Goal: Transaction & Acquisition: Purchase product/service

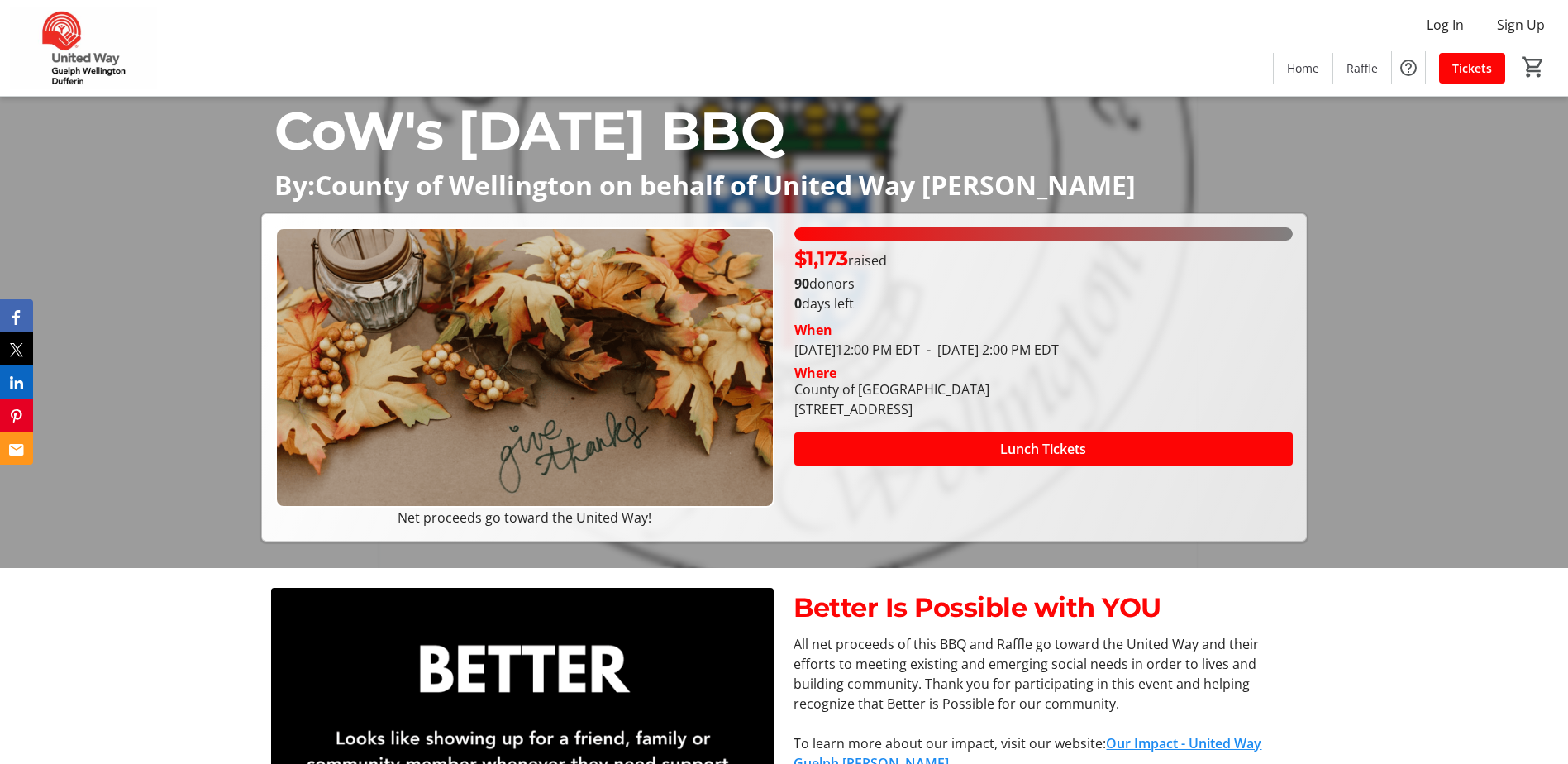
scroll to position [248, 0]
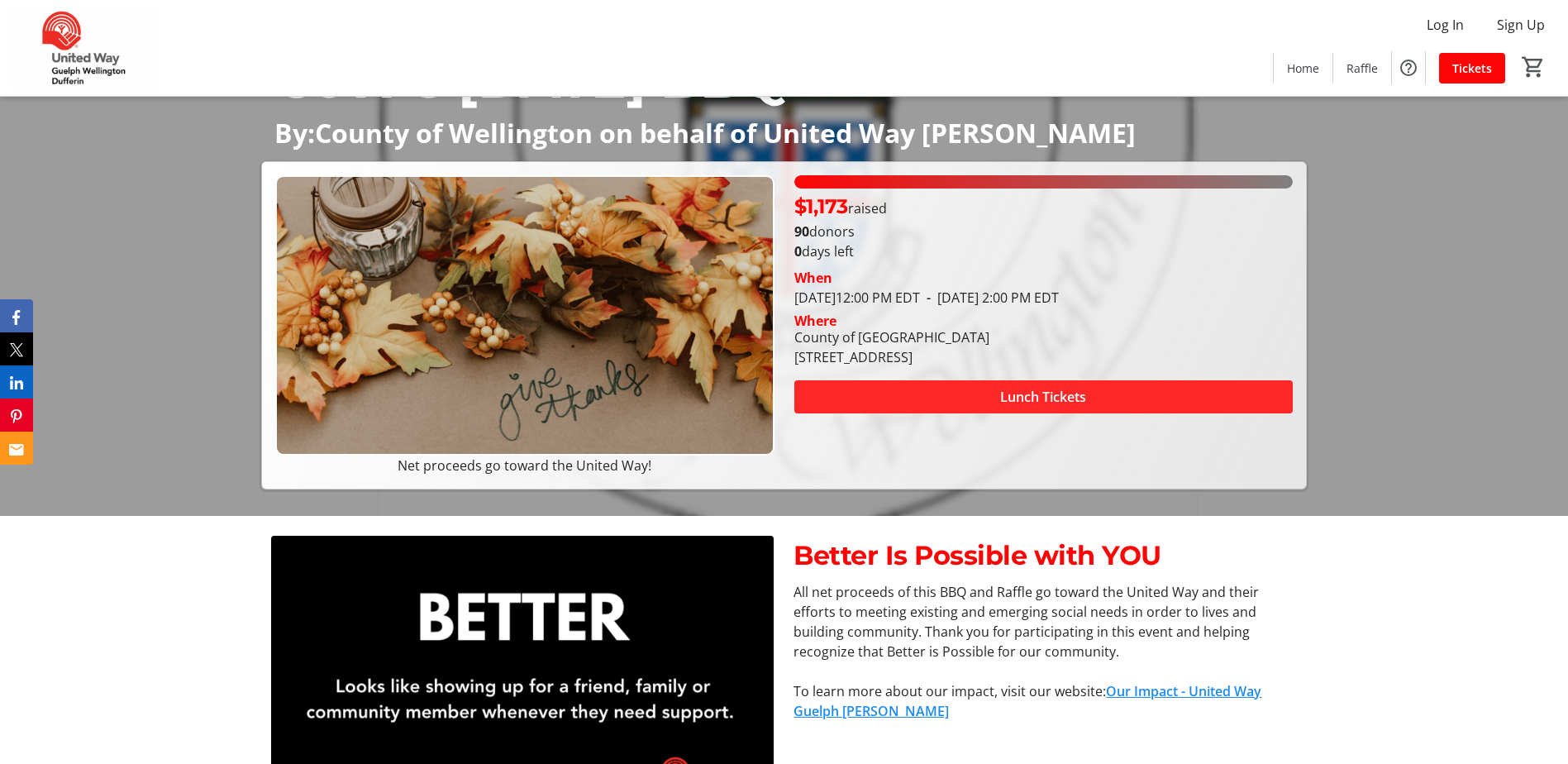
click at [926, 393] on span at bounding box center [1043, 397] width 498 height 39
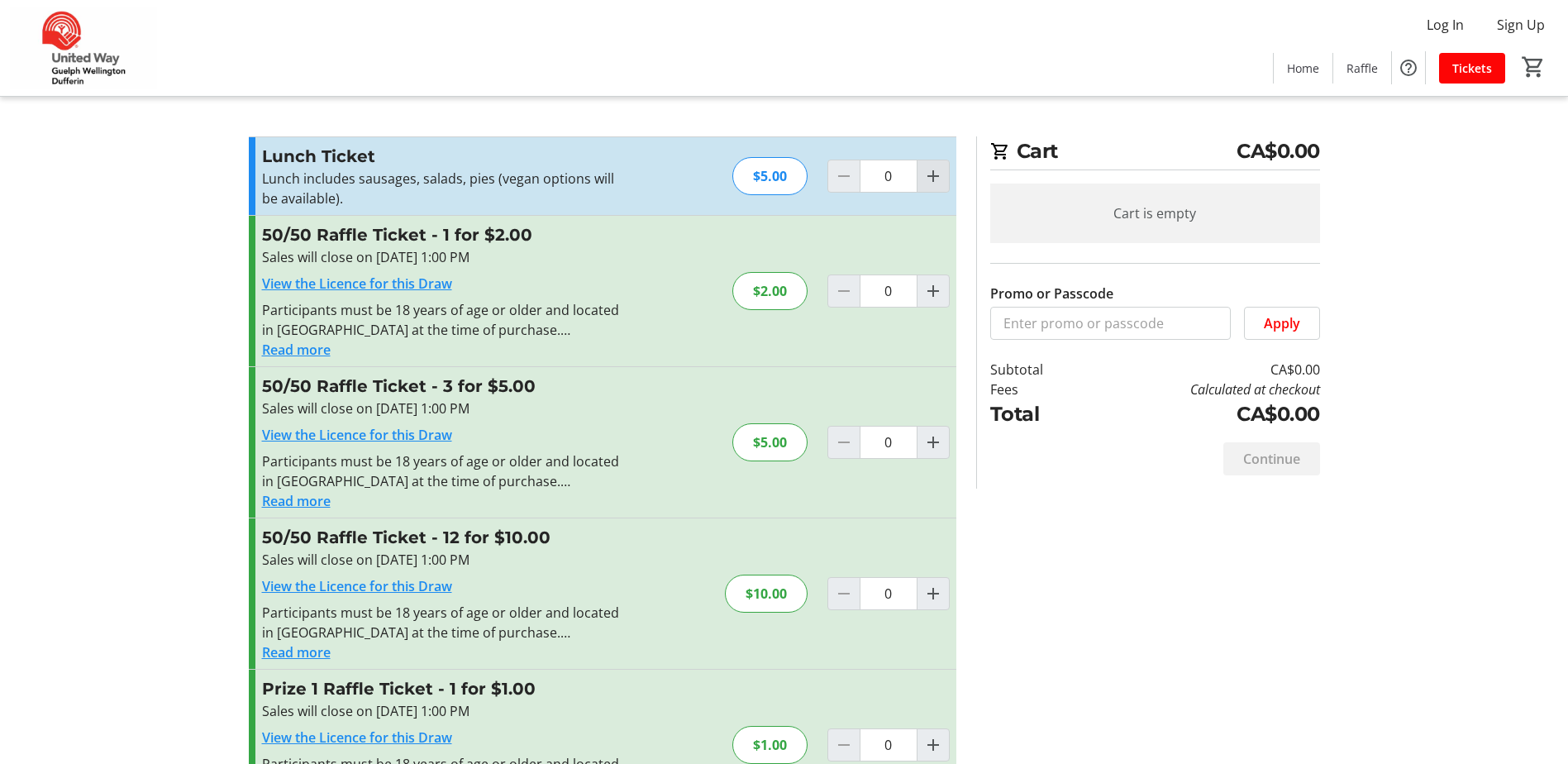
click at [929, 179] on mat-icon "Increment by one" at bounding box center [933, 176] width 20 height 20
type input "1"
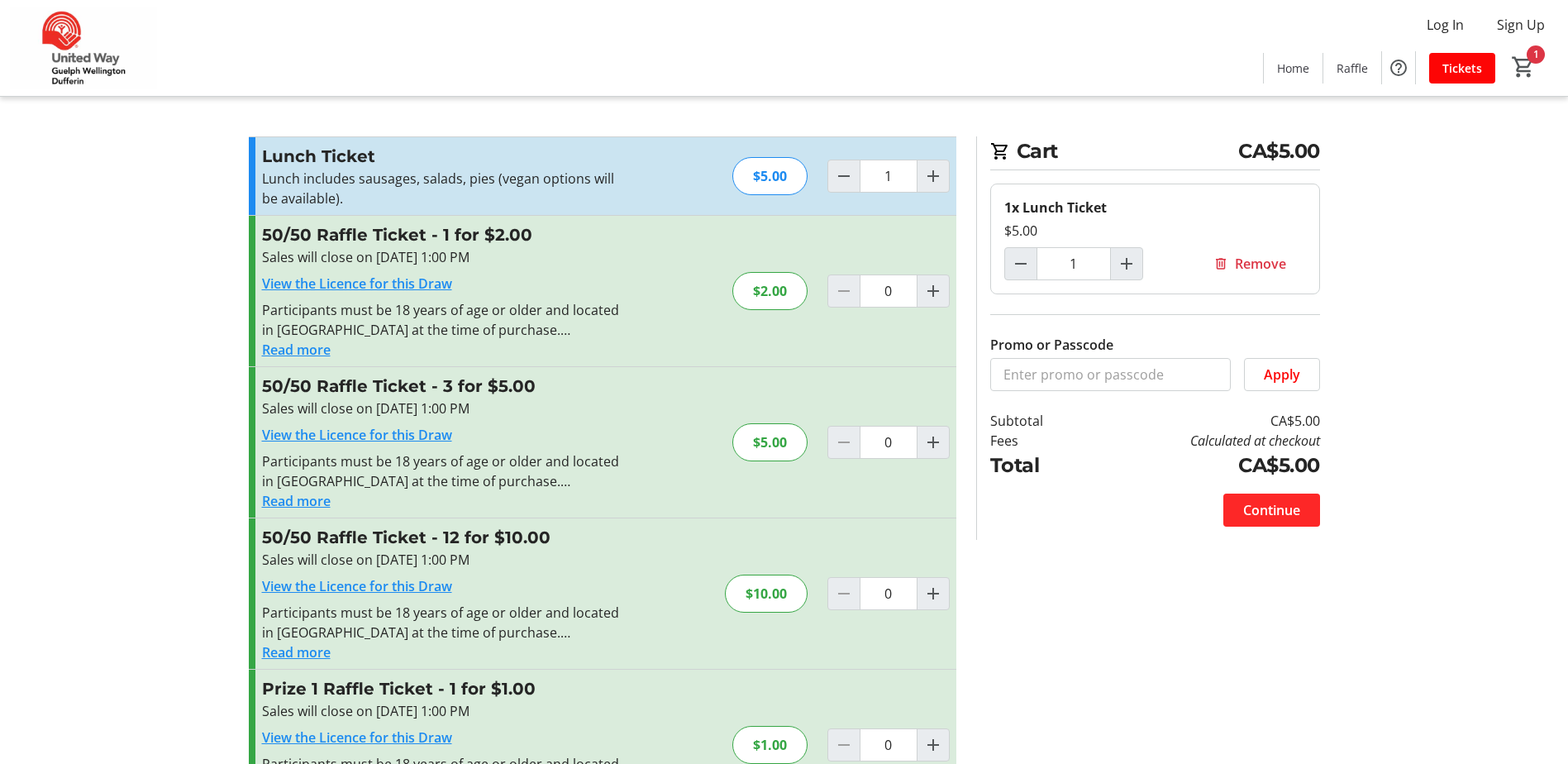
click at [1302, 510] on span at bounding box center [1272, 510] width 97 height 39
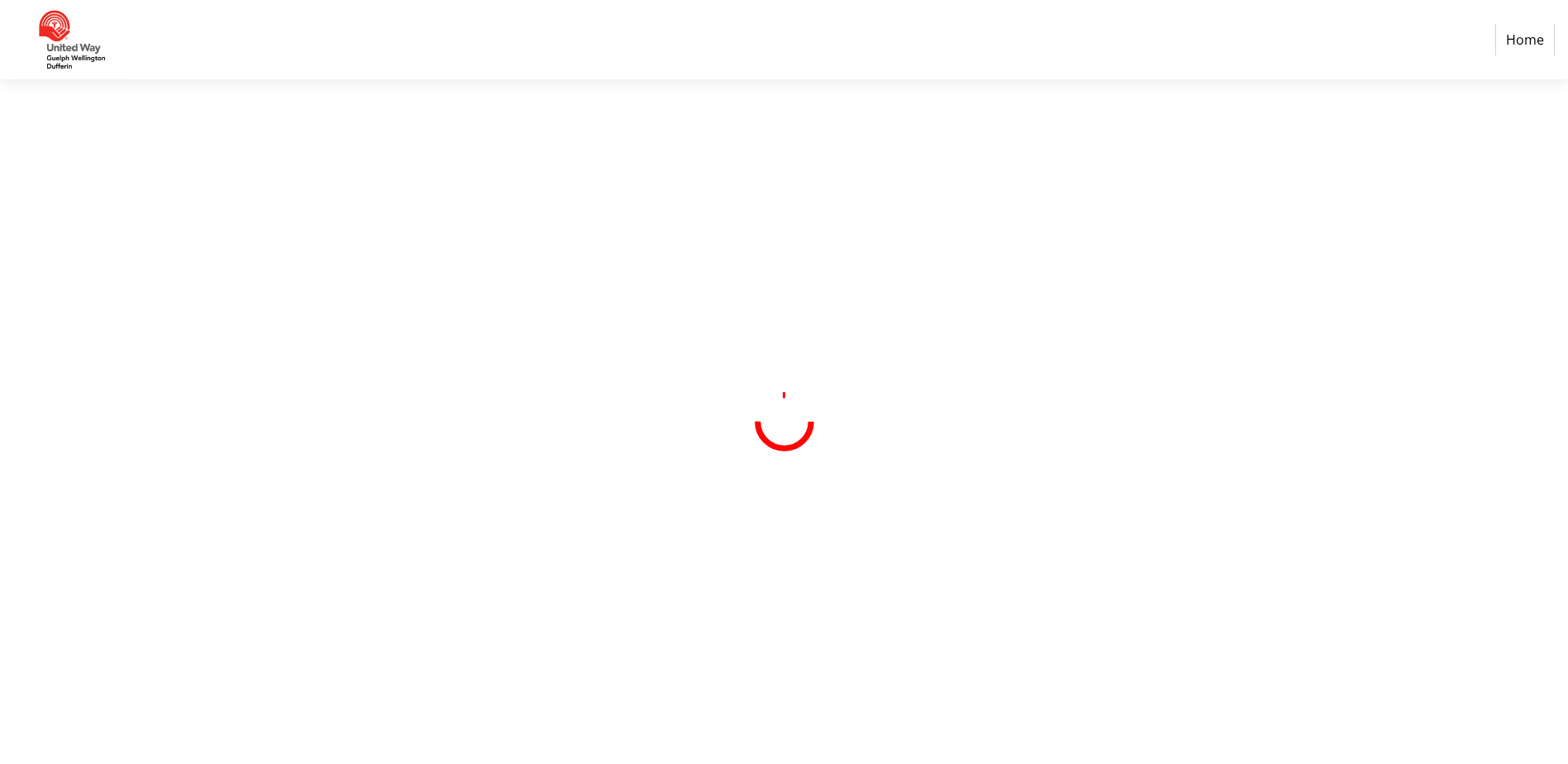
select select "CA"
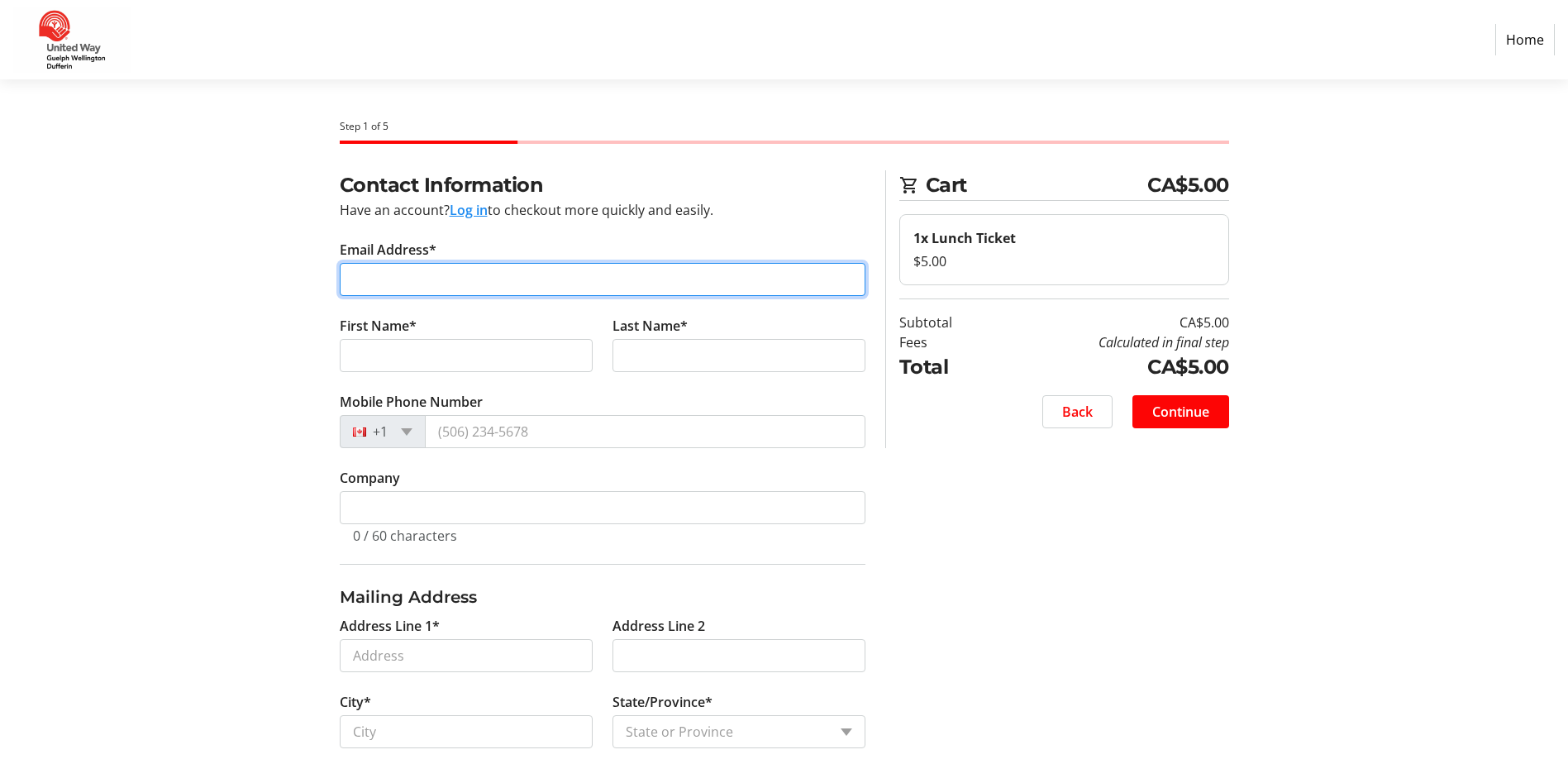
click at [449, 280] on input "Email Address*" at bounding box center [602, 279] width 526 height 34
type input "[EMAIL_ADDRESS][DOMAIN_NAME]"
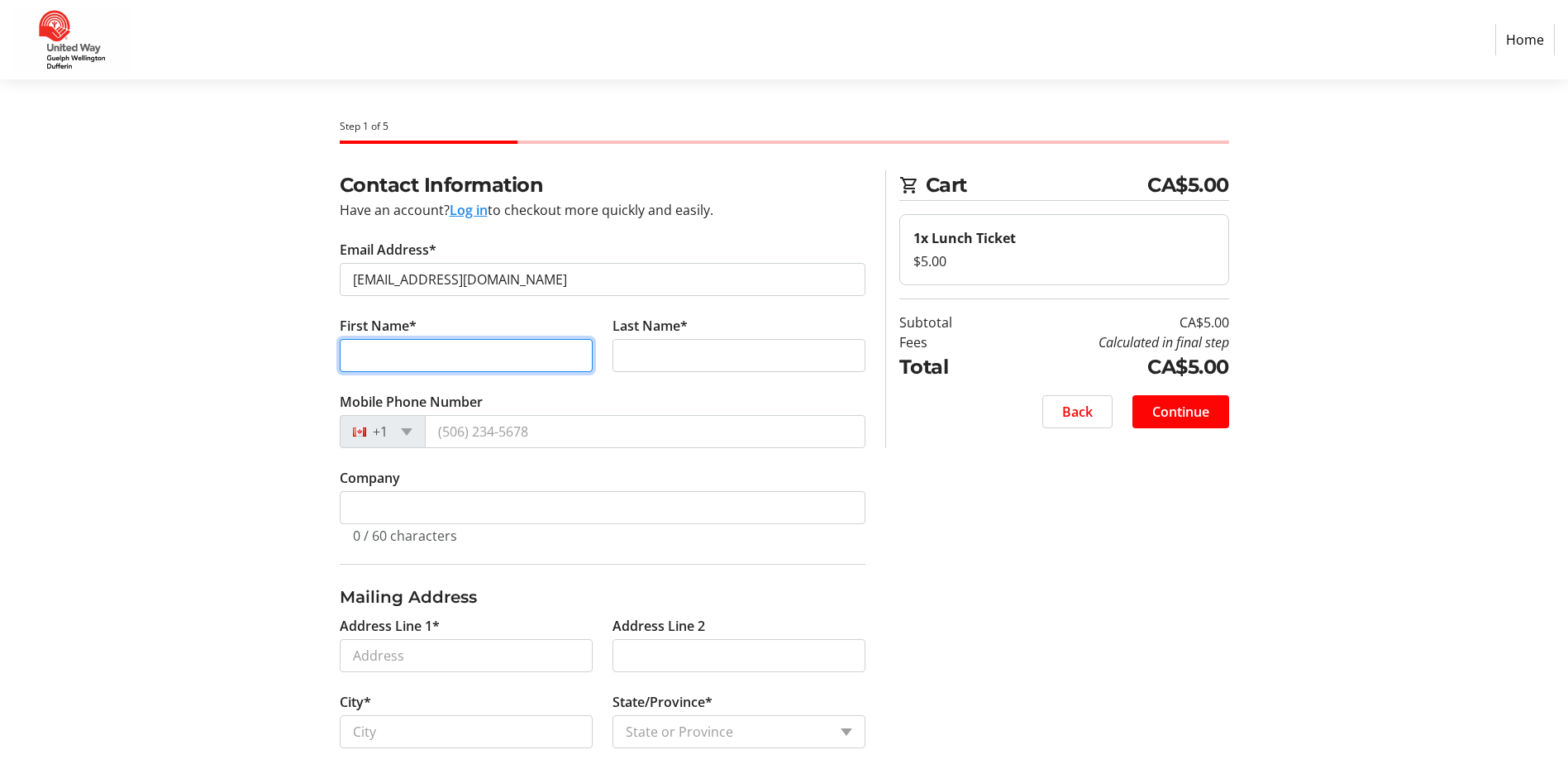
type input "Julie"
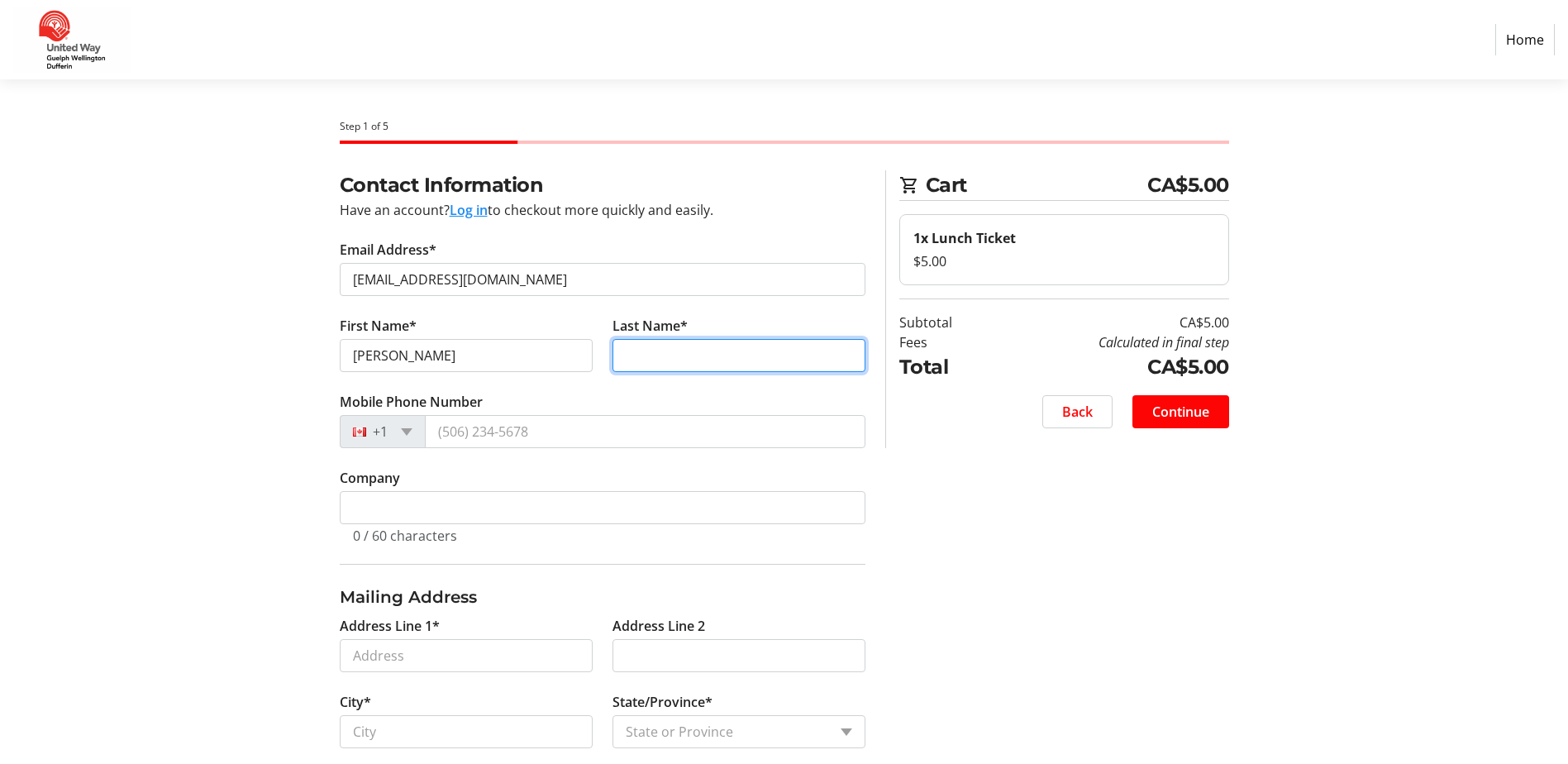
type input "Deighan-Atkinson"
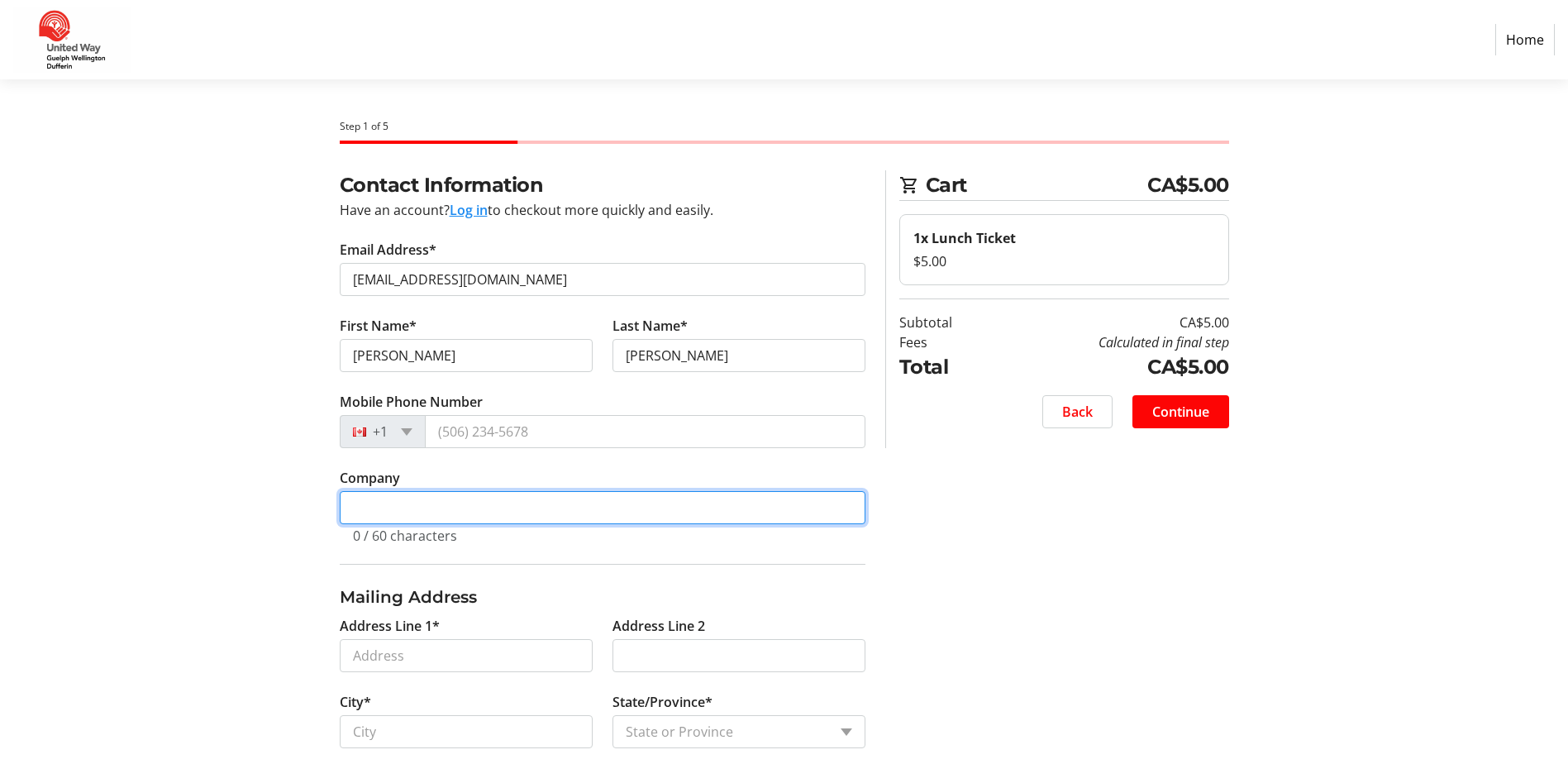
type input "County of [GEOGRAPHIC_DATA], Early Years Division"
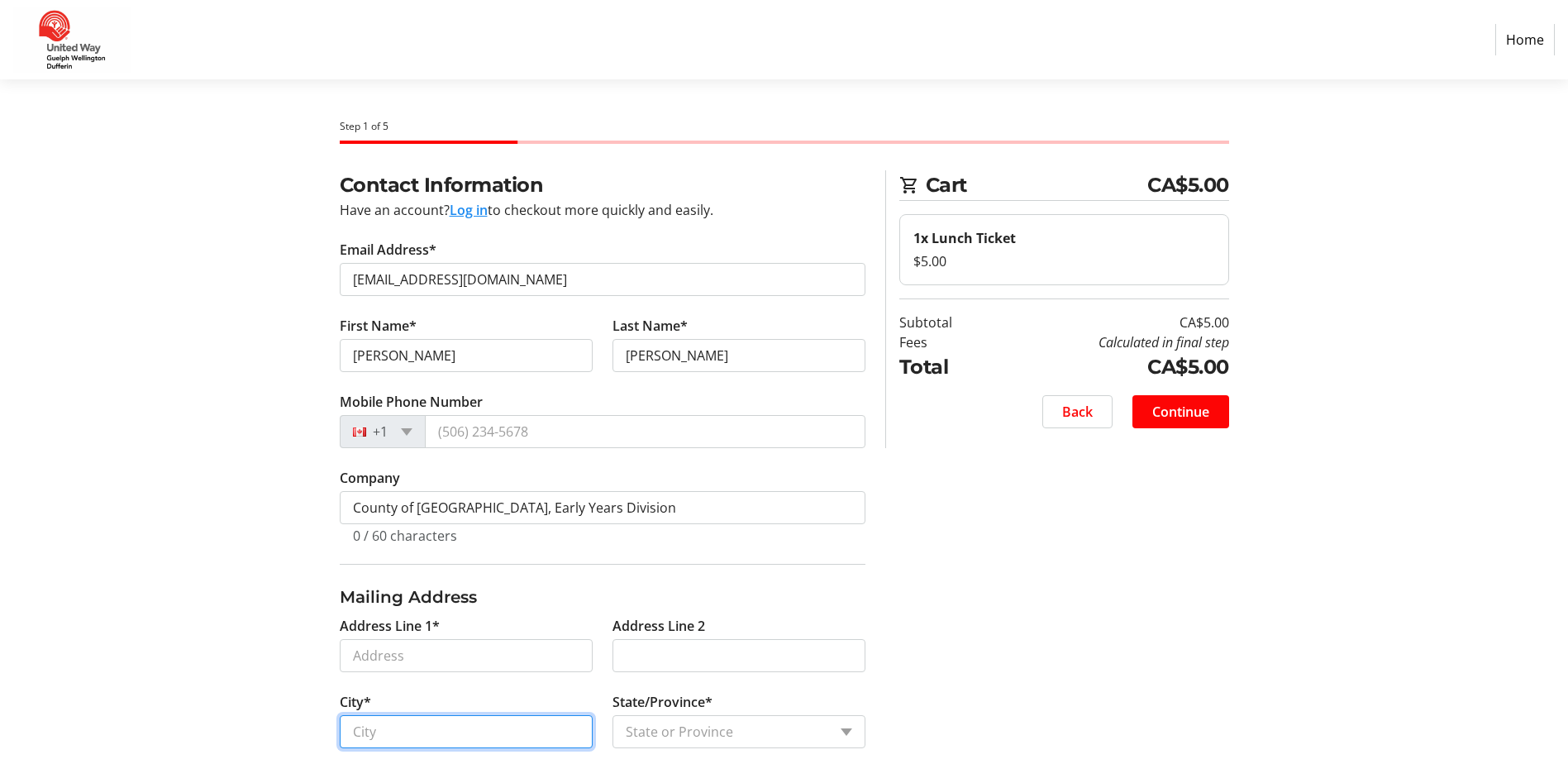
type input "Waterloo"
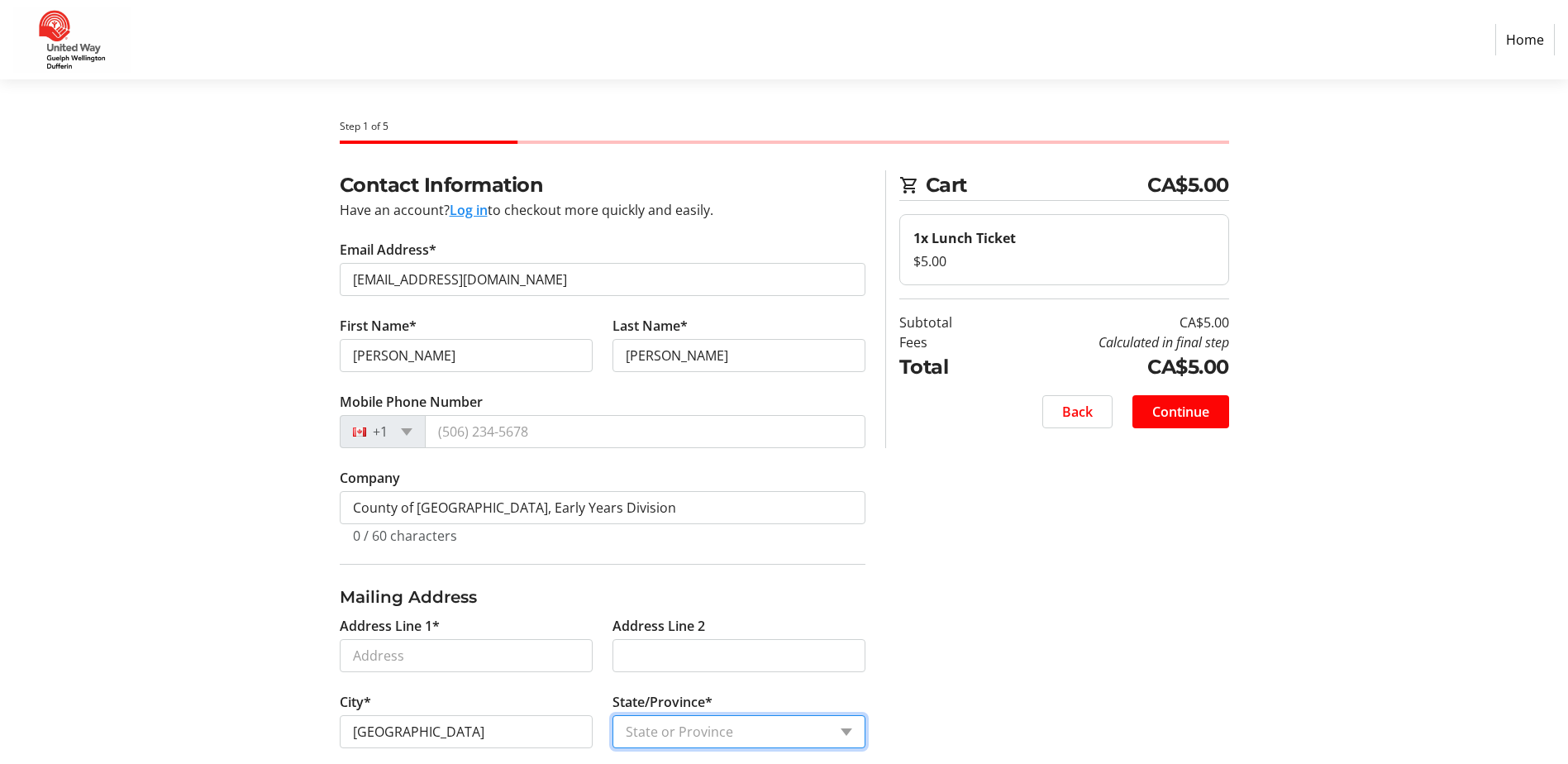
select select "ON"
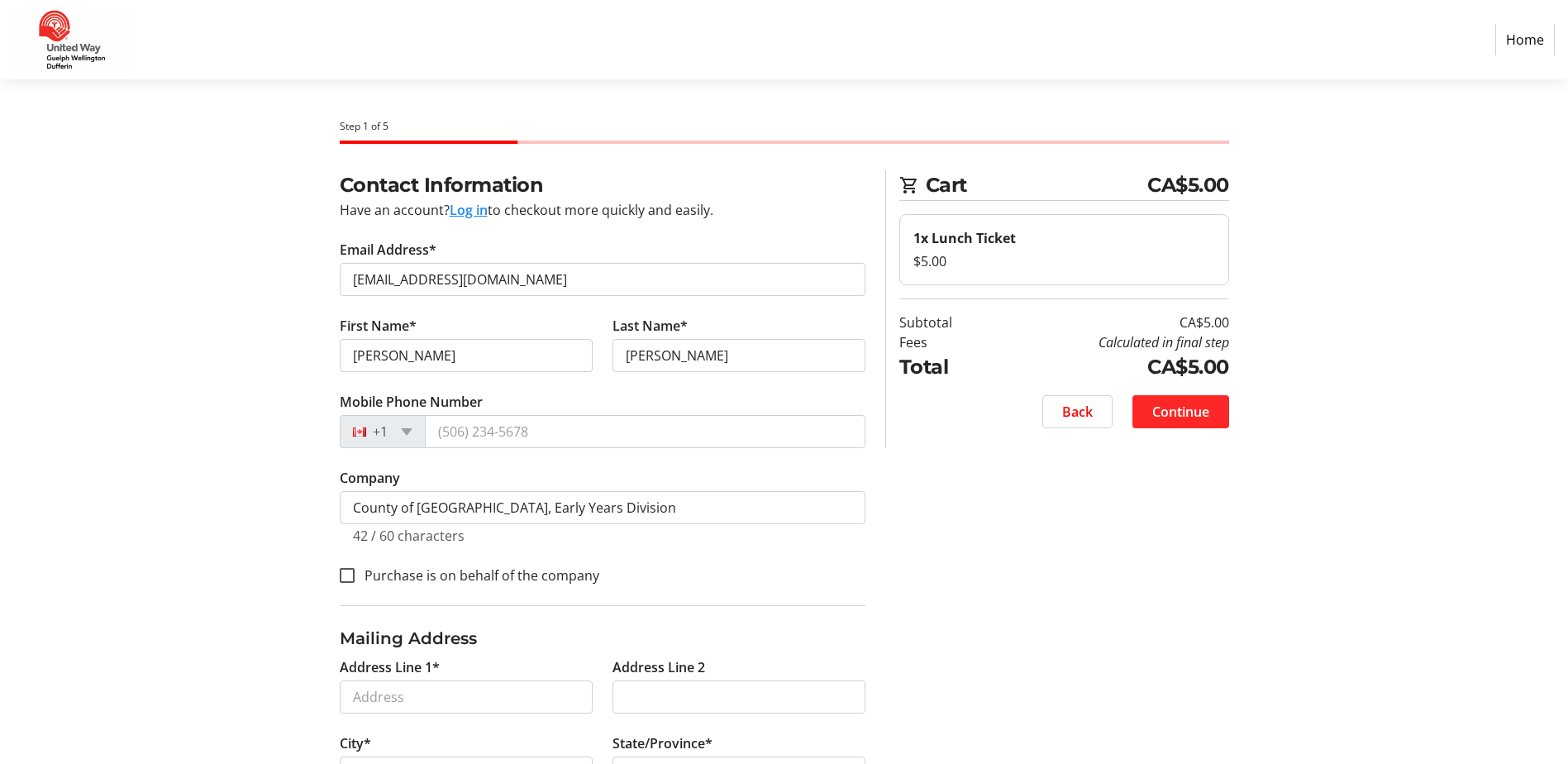
click at [1188, 406] on span "Continue" at bounding box center [1181, 412] width 57 height 20
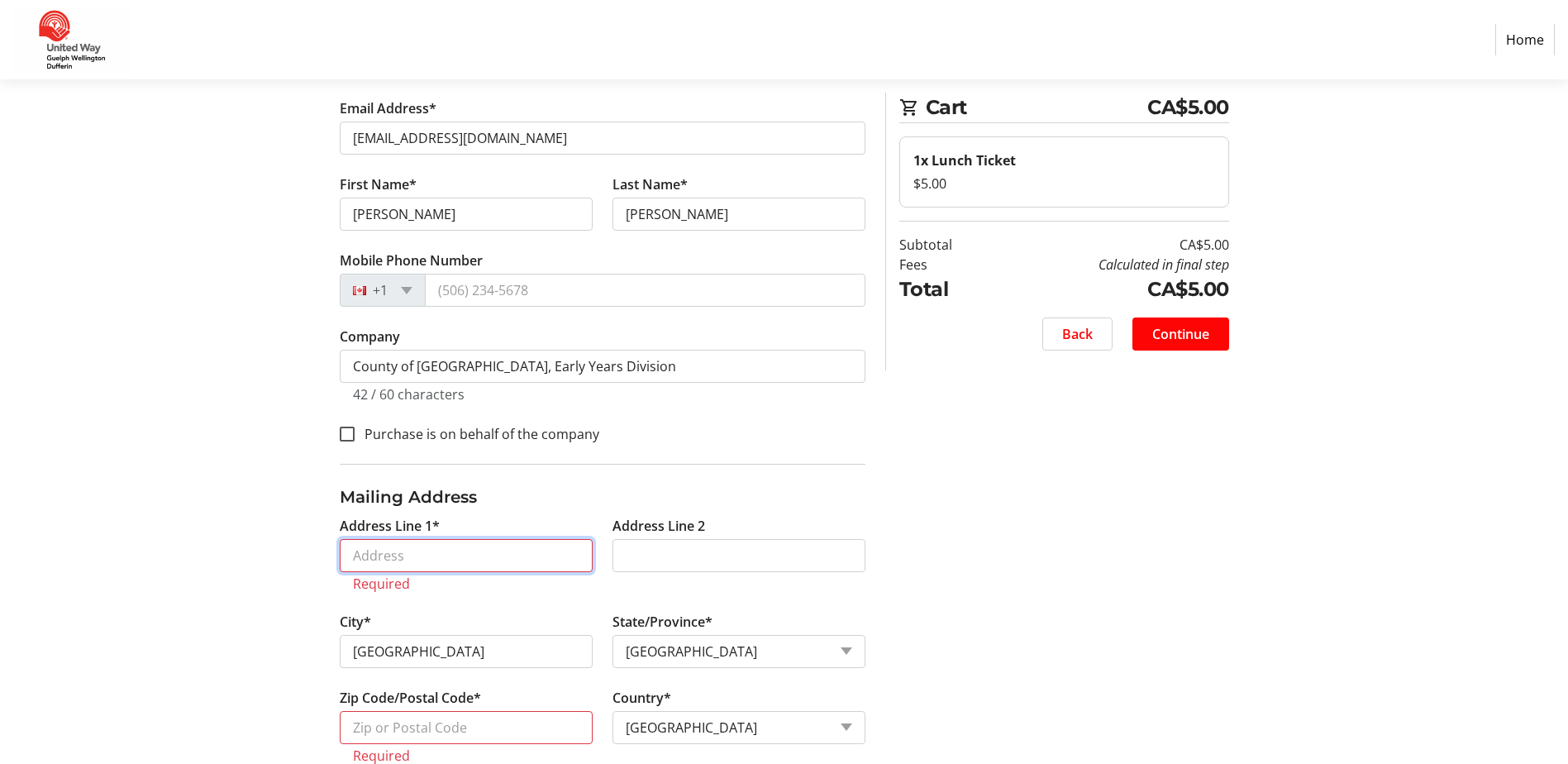
click at [447, 560] on input "Address Line 1*" at bounding box center [466, 556] width 253 height 34
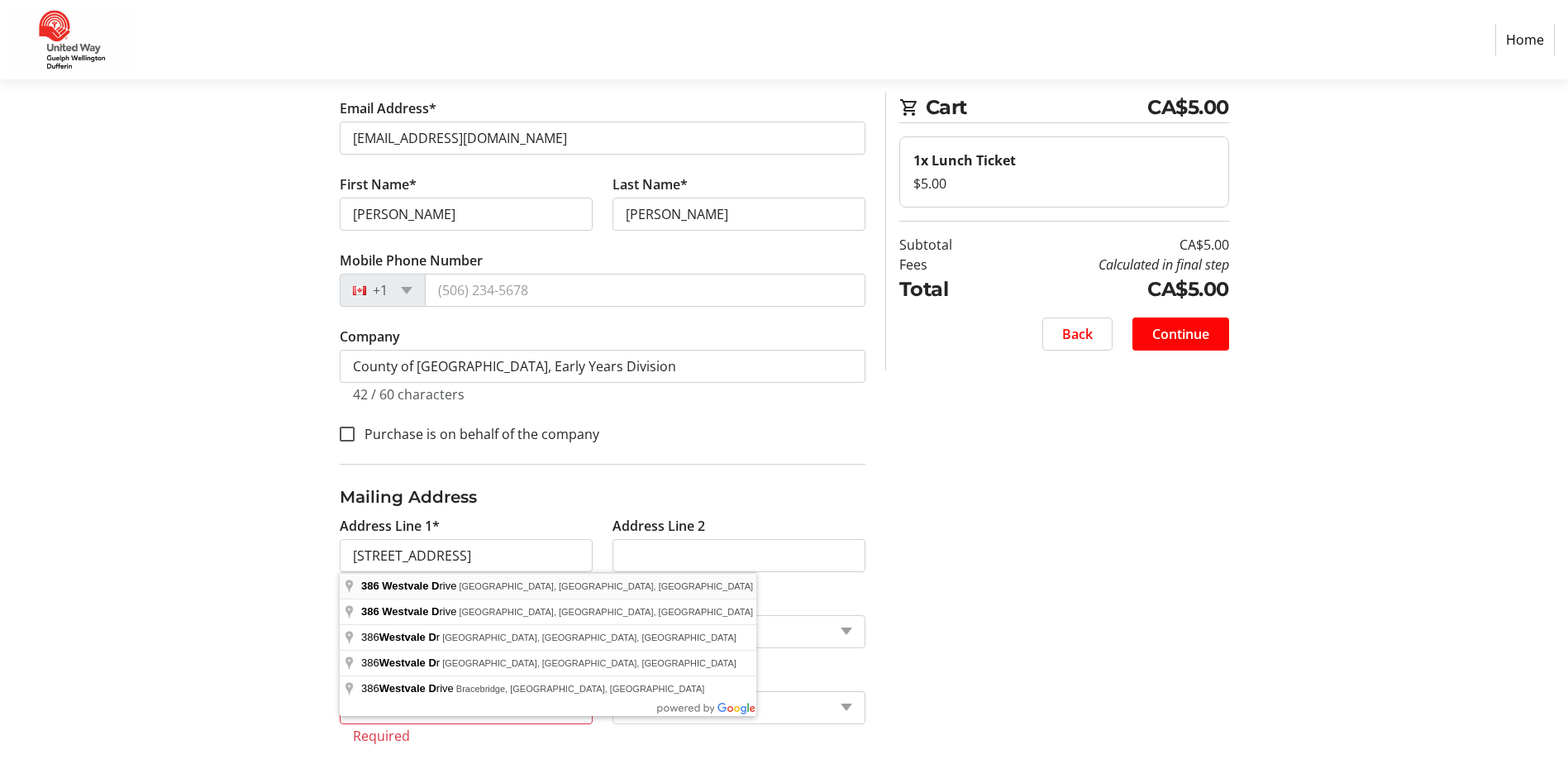
type input "386 Westvale Drive"
type input "N2T 2M3"
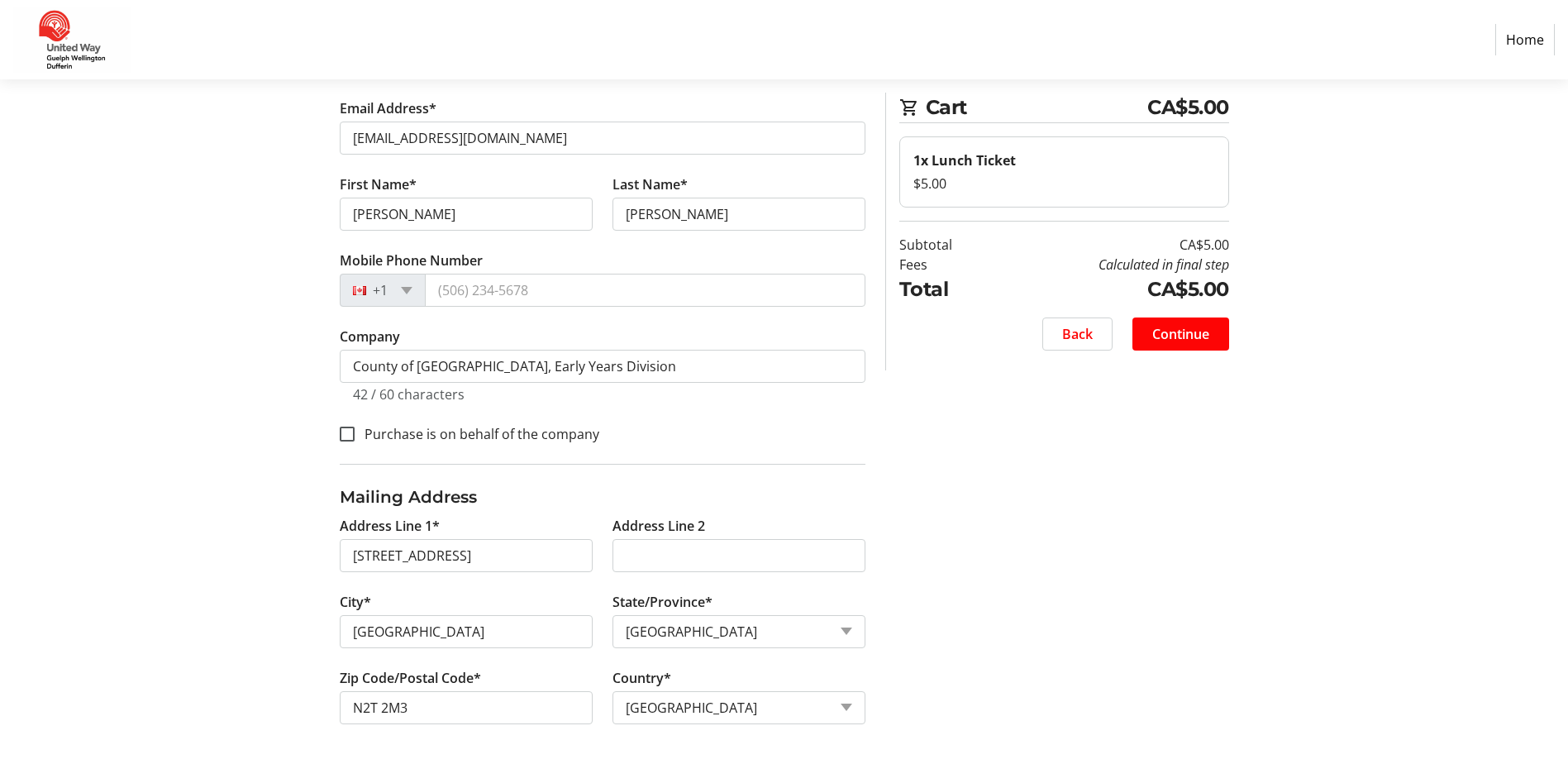
click at [1190, 345] on span at bounding box center [1181, 334] width 97 height 39
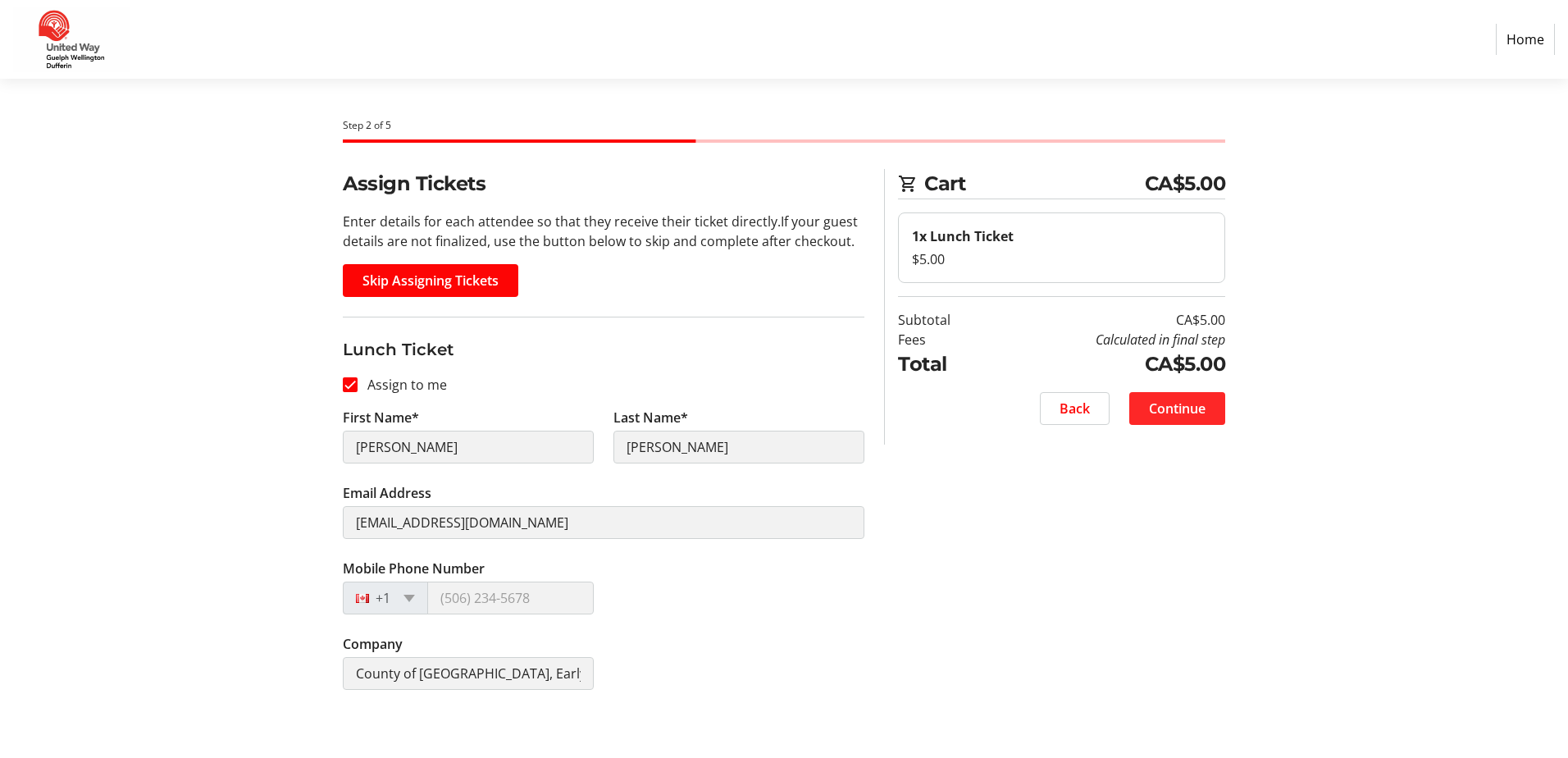
click at [1196, 402] on span "Continue" at bounding box center [1177, 408] width 57 height 20
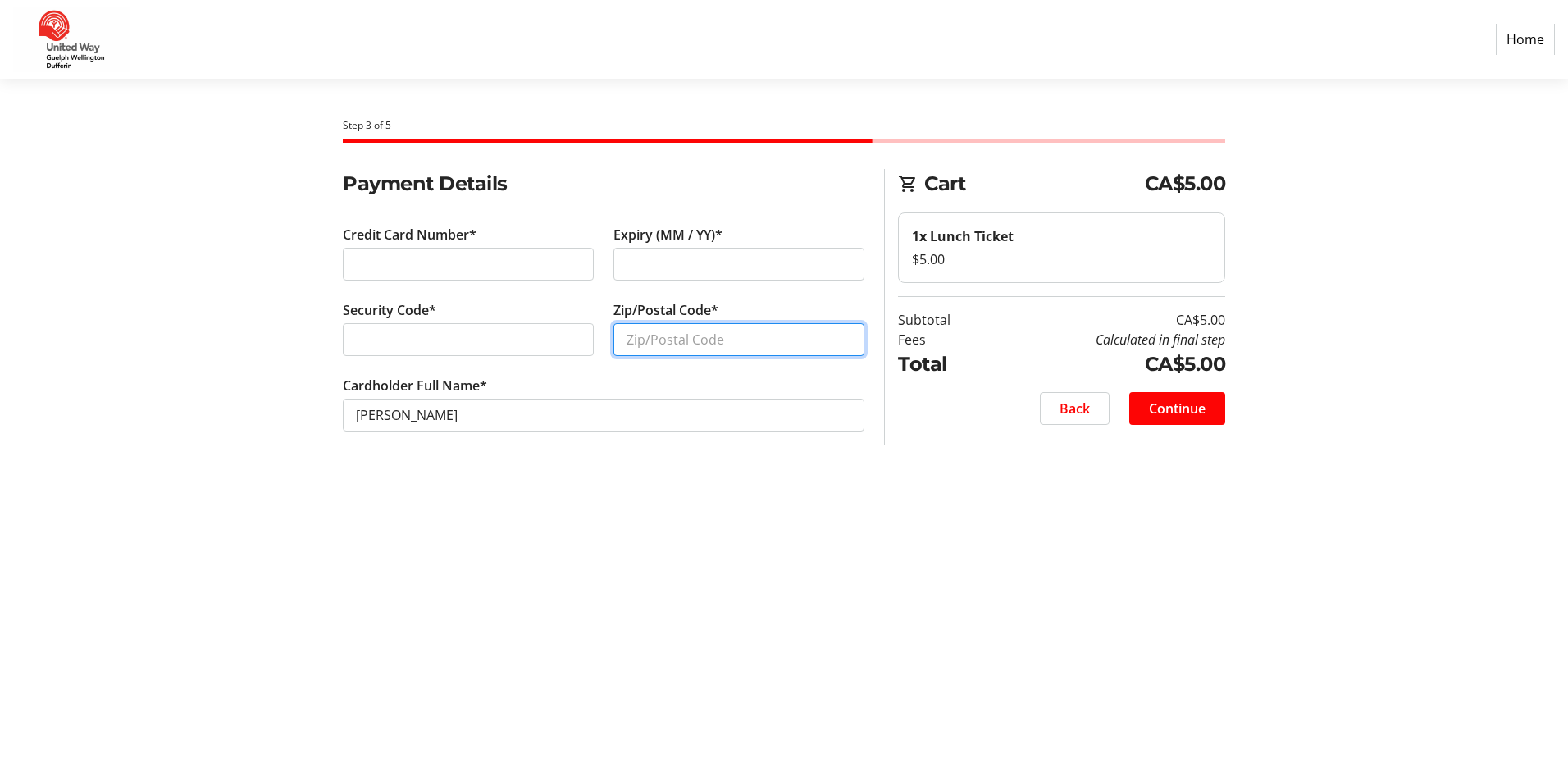
click at [647, 342] on input "Zip/Postal Code*" at bounding box center [739, 340] width 251 height 33
type input "n"
click at [647, 342] on input "Zip/Postal Code*" at bounding box center [739, 340] width 251 height 33
type input "N2T2M3"
click at [1174, 414] on span "Continue" at bounding box center [1177, 408] width 57 height 20
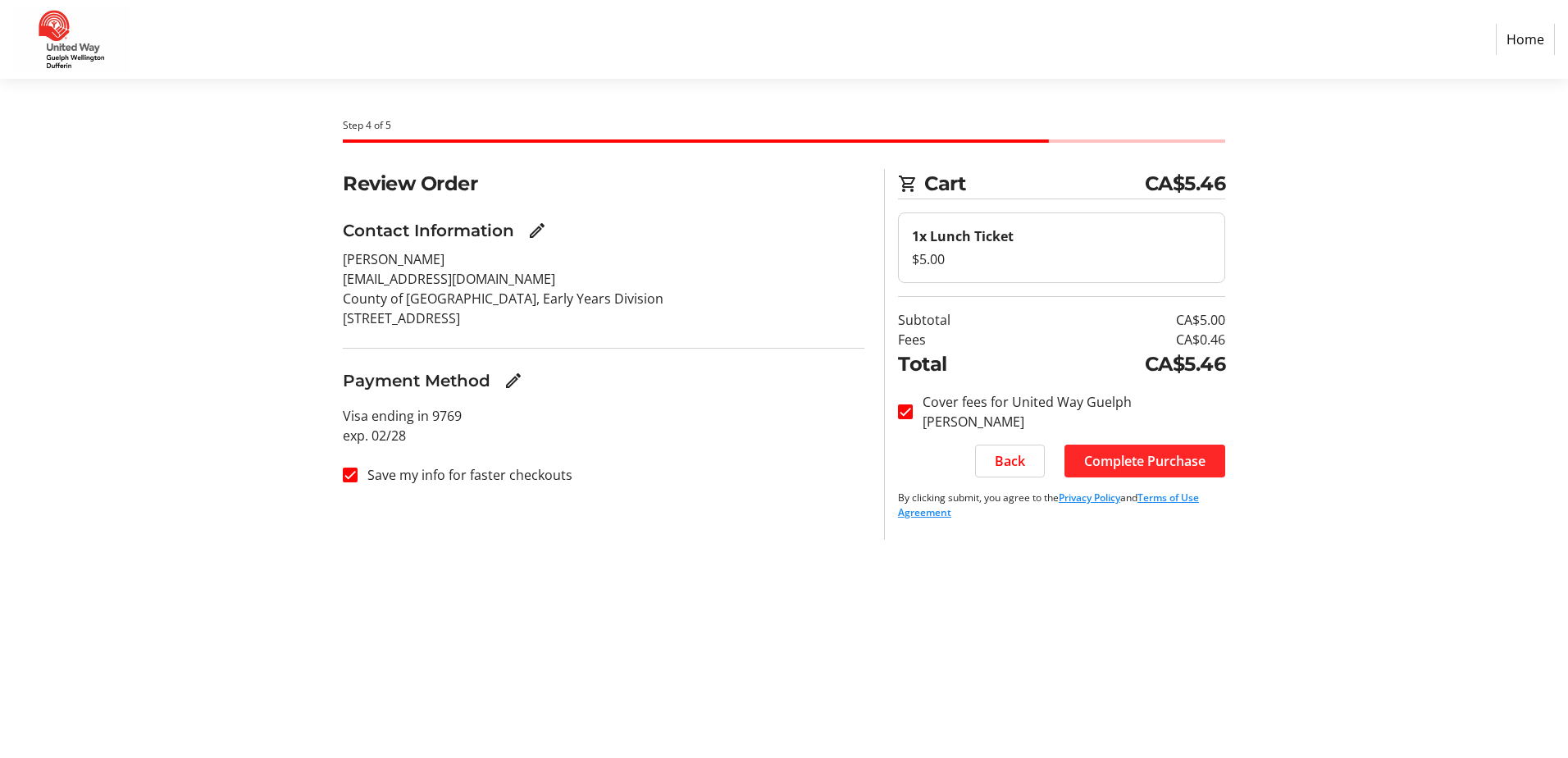
click at [1153, 462] on span "Complete Purchase" at bounding box center [1145, 461] width 121 height 20
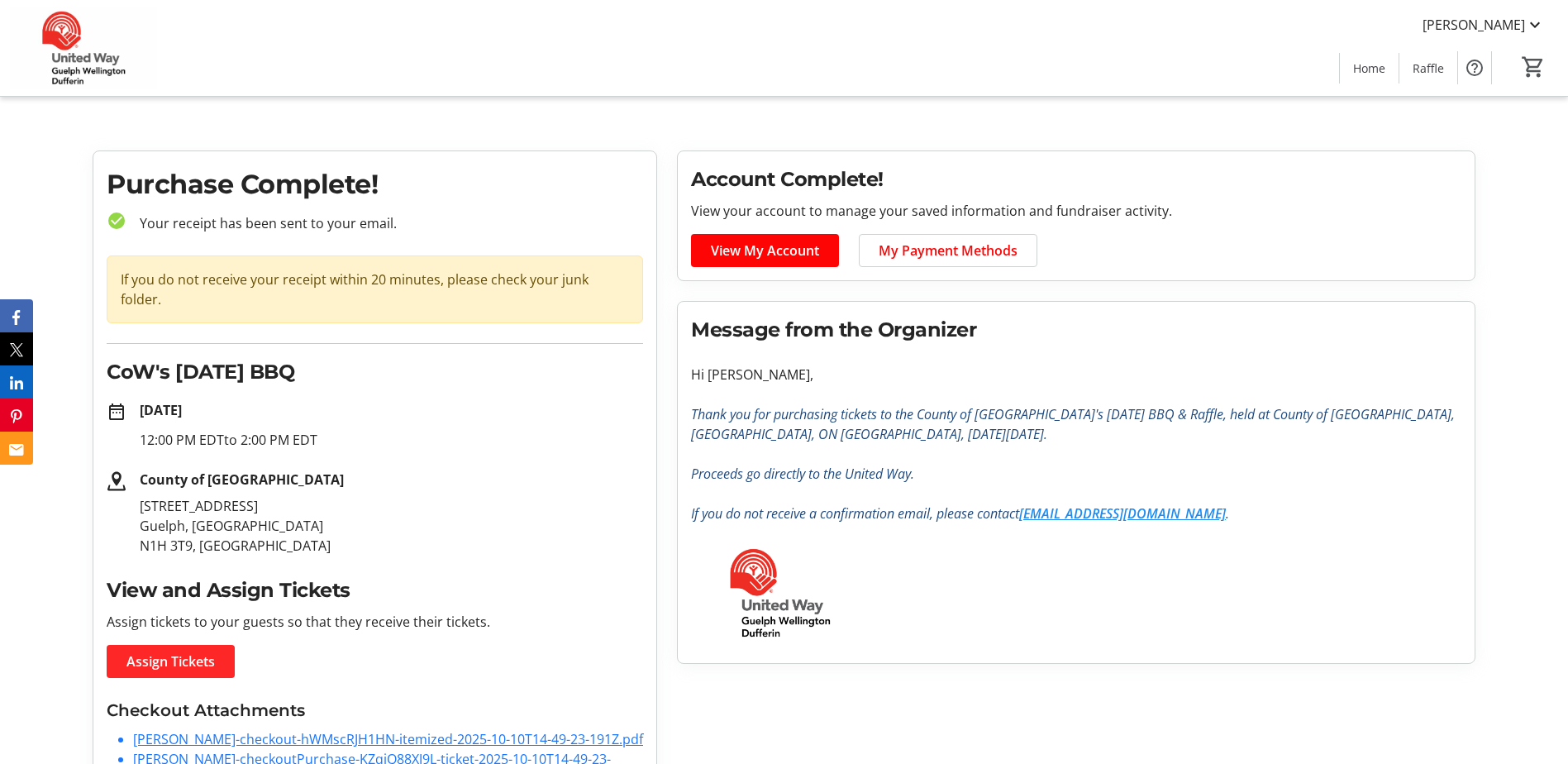
click at [197, 655] on span at bounding box center [171, 661] width 128 height 39
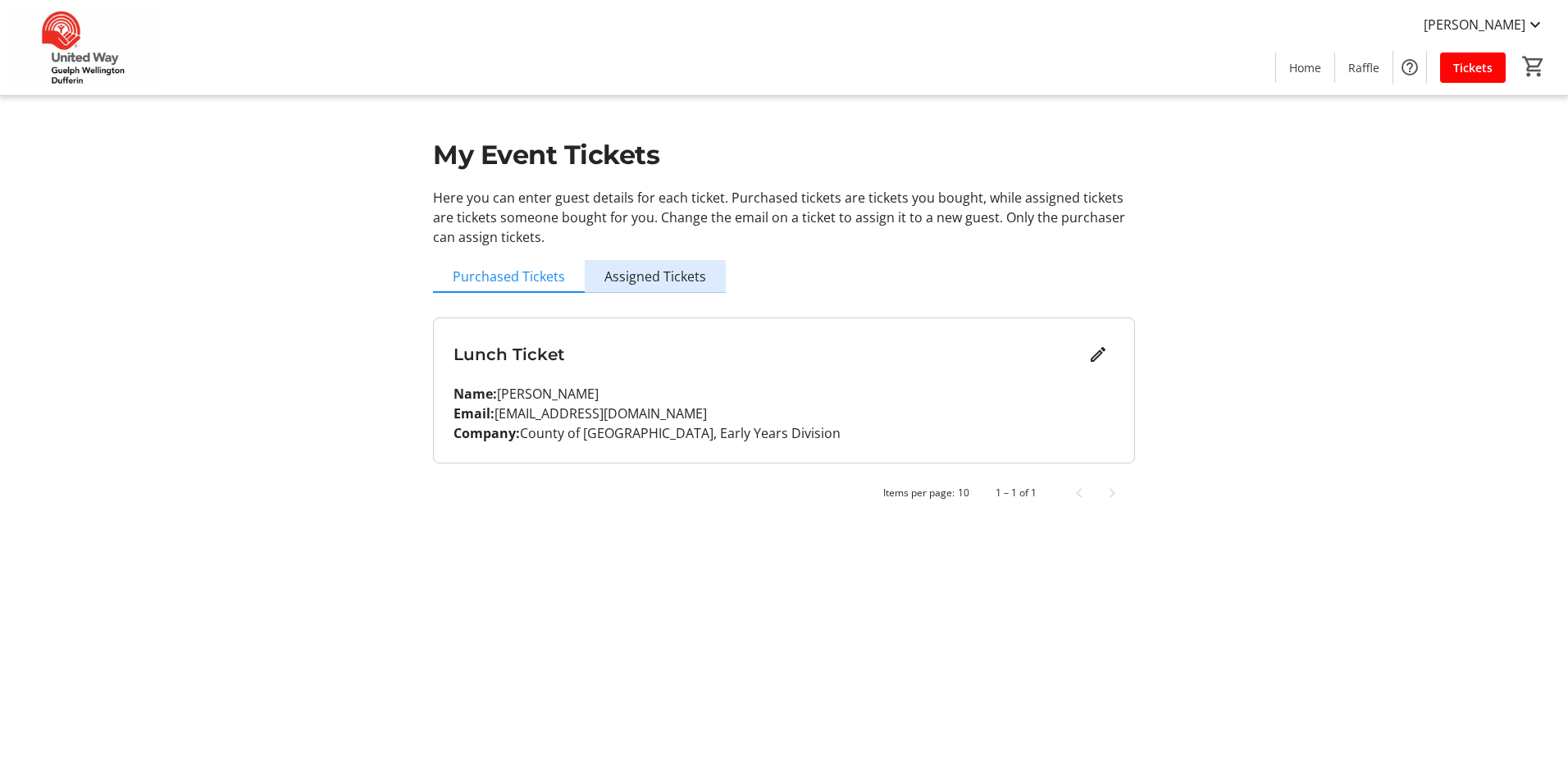
click at [693, 287] on span "Assigned Tickets" at bounding box center [655, 277] width 102 height 33
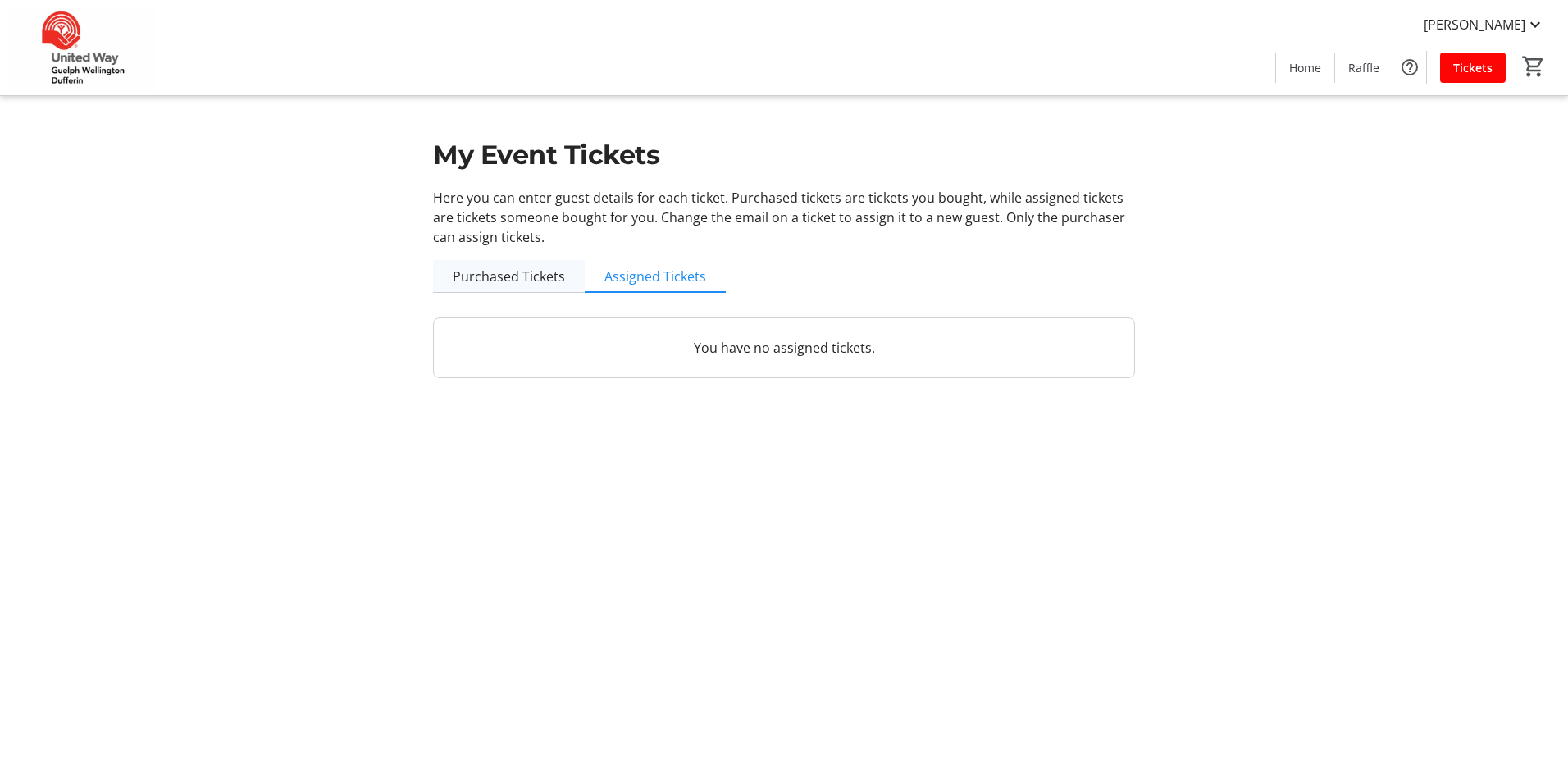
click at [500, 286] on span "Purchased Tickets" at bounding box center [508, 277] width 113 height 33
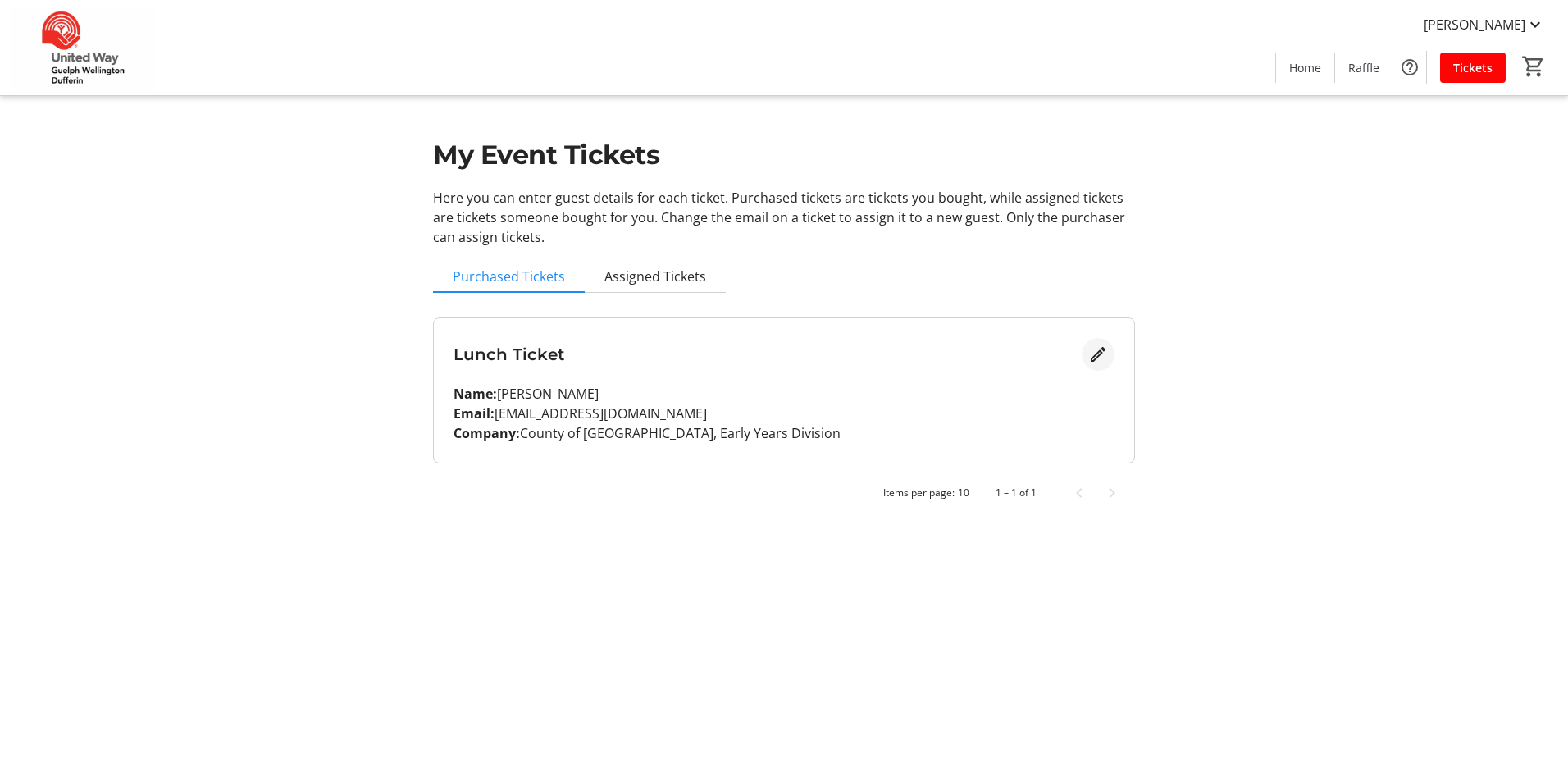
click at [1104, 355] on mat-icon "Edit" at bounding box center [1098, 355] width 20 height 20
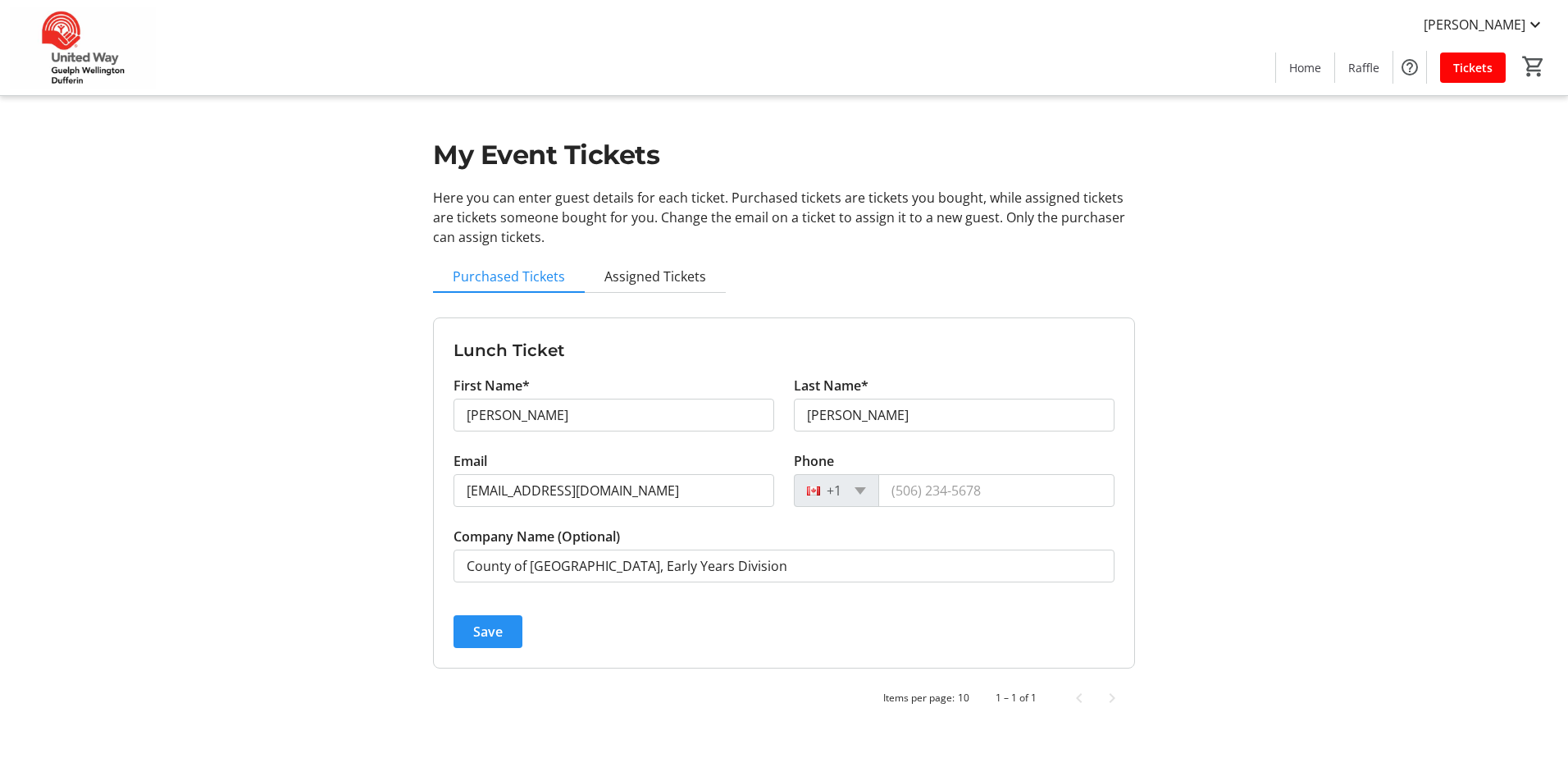
click at [468, 638] on span "submit" at bounding box center [487, 632] width 69 height 39
